Goal: Check status: Check status

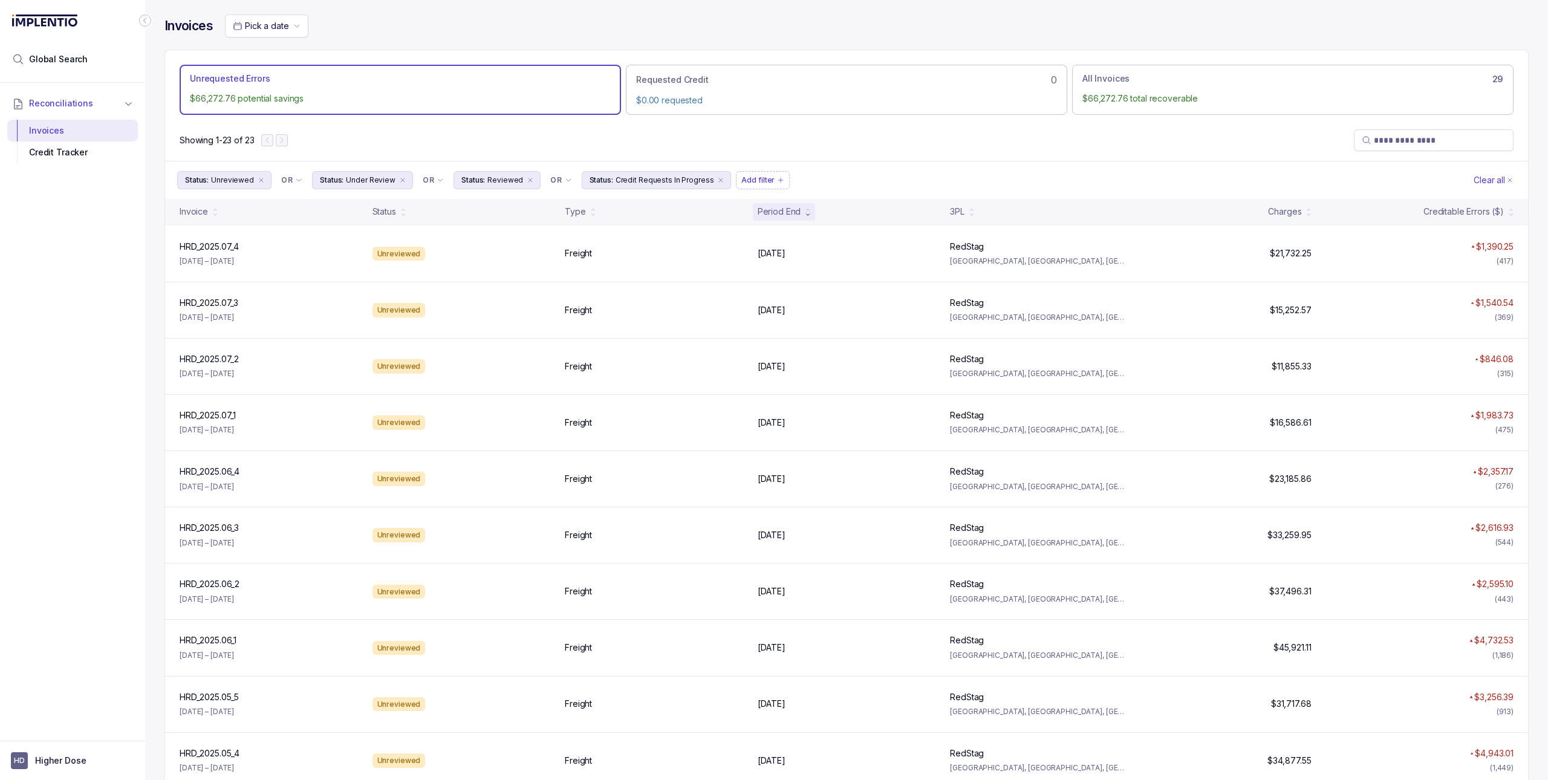
click at [257, 267] on div "HRD_2025.07_4 HRD_2025.07_4 [DATE] – [DATE]" at bounding box center [269, 254] width 188 height 27
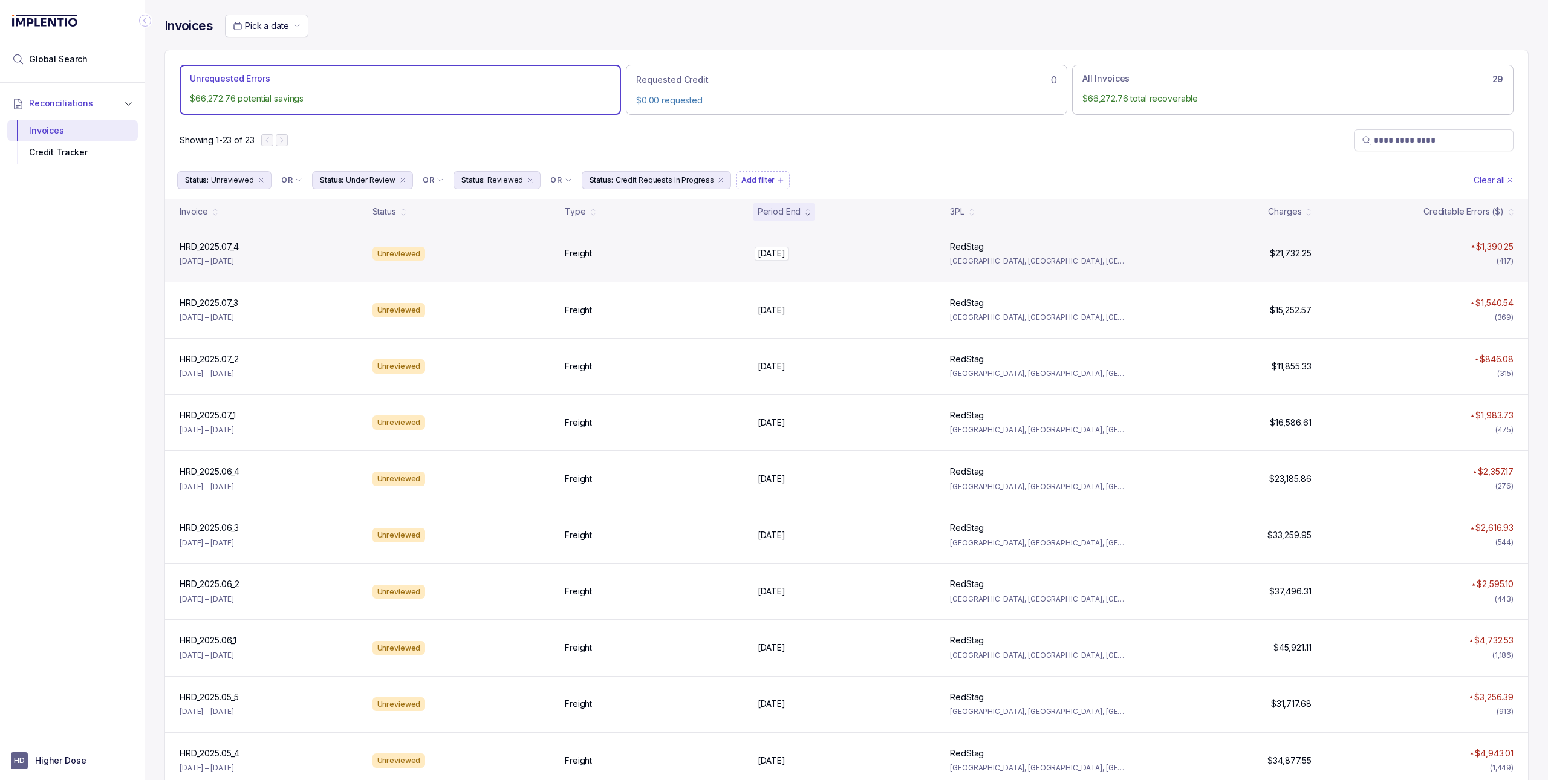
click at [866, 255] on div "[DATE] [DATE]" at bounding box center [846, 253] width 178 height 12
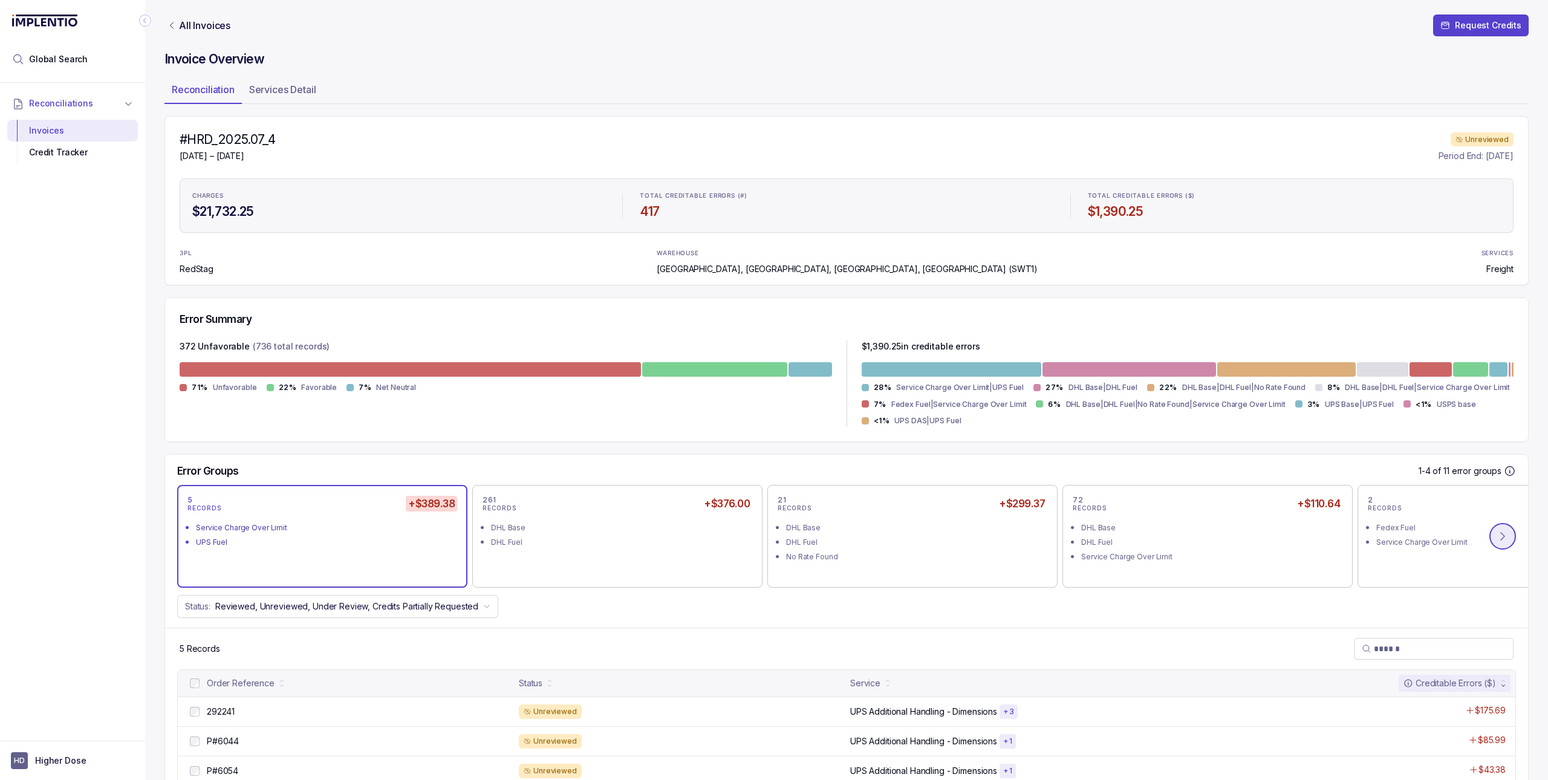
click at [1496, 542] on icon at bounding box center [1502, 536] width 12 height 12
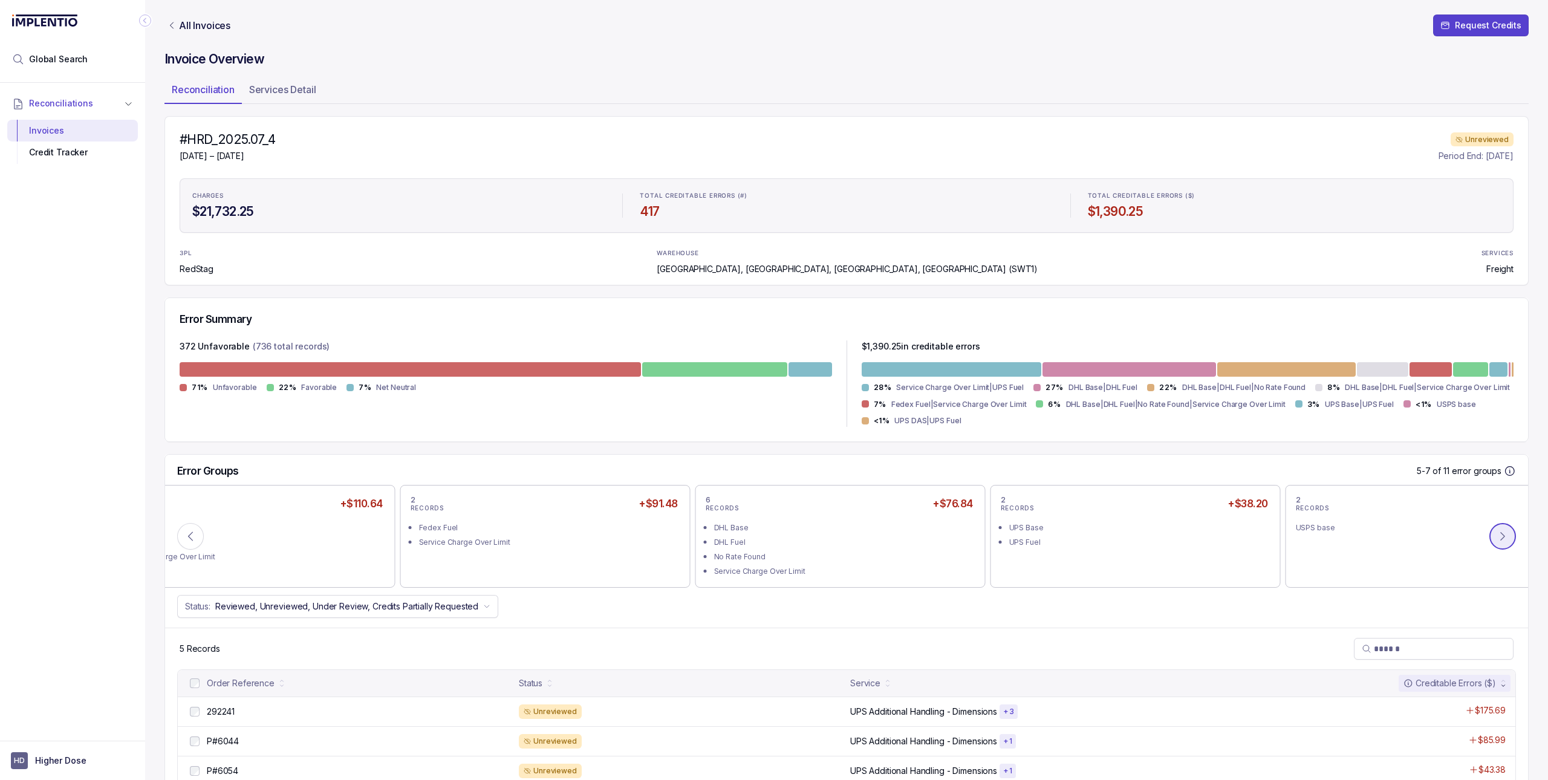
click at [1491, 544] on button at bounding box center [1502, 536] width 27 height 27
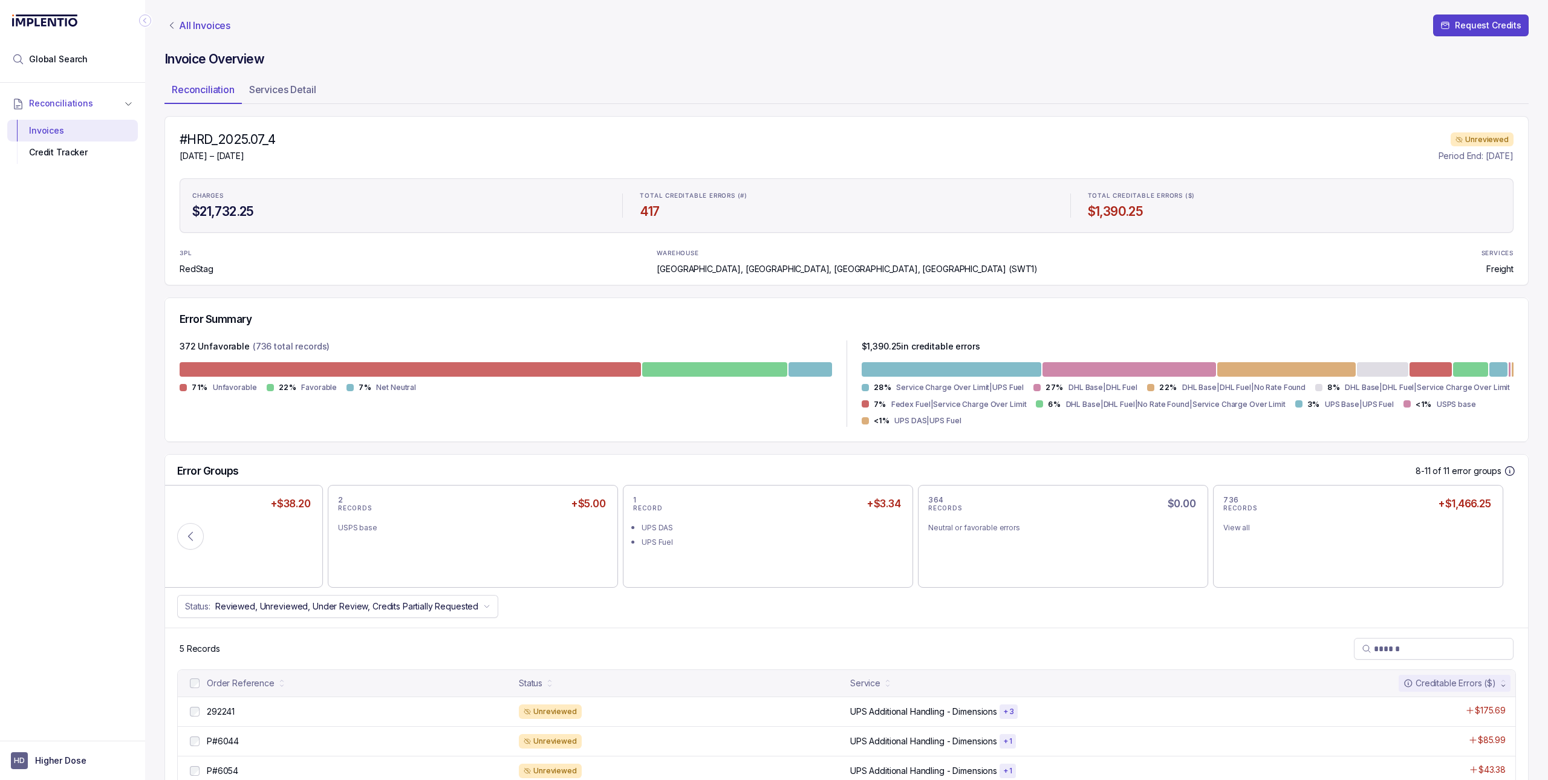
click at [203, 22] on p "All Invoices" at bounding box center [204, 25] width 51 height 12
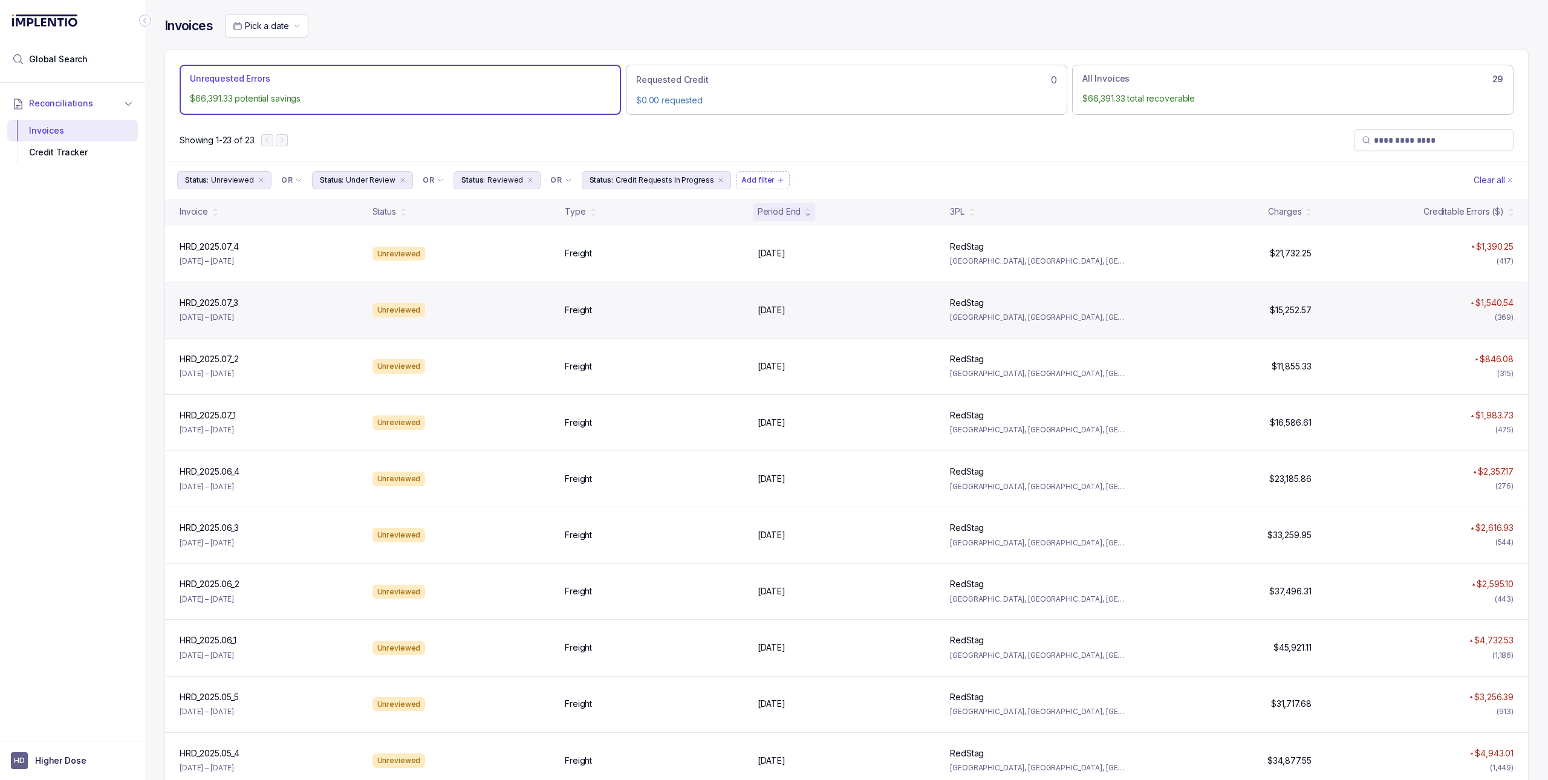
click at [345, 317] on div "HRD_2025.07_3 HRD_2025.07_3 [DATE] – [DATE]" at bounding box center [269, 310] width 188 height 27
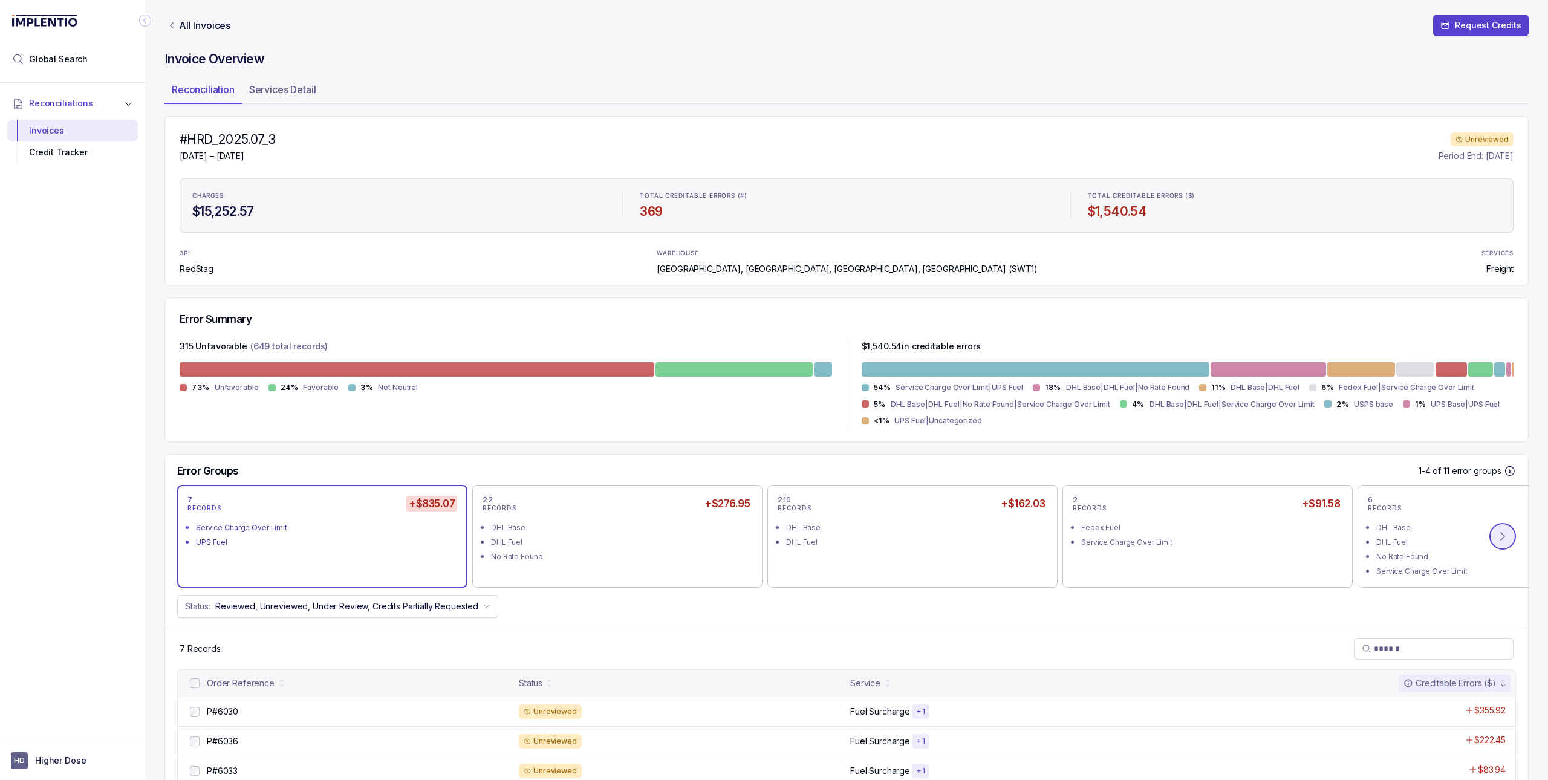
click at [1496, 539] on icon at bounding box center [1502, 536] width 12 height 12
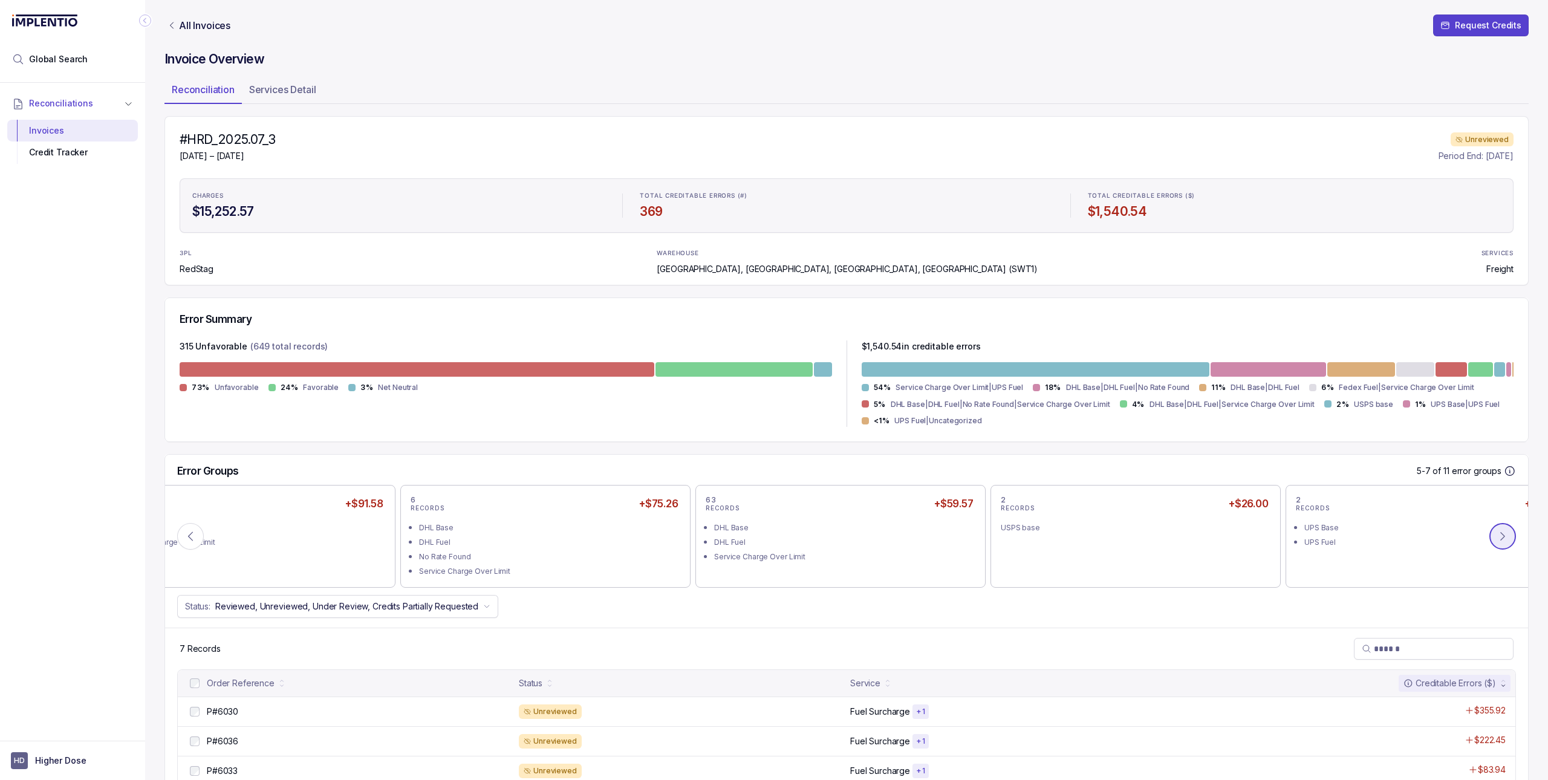
click at [1496, 539] on icon at bounding box center [1502, 536] width 12 height 12
click at [186, 22] on p "All Invoices" at bounding box center [204, 25] width 51 height 12
